Goal: Task Accomplishment & Management: Manage account settings

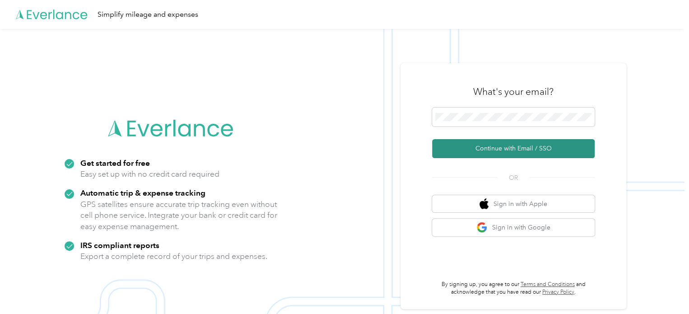
click at [472, 145] on button "Continue with Email / SSO" at bounding box center [513, 148] width 163 height 19
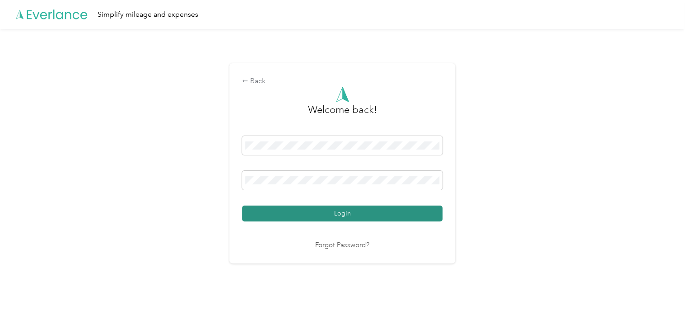
click at [265, 216] on button "Login" at bounding box center [342, 213] width 201 height 16
